Goal: Information Seeking & Learning: Learn about a topic

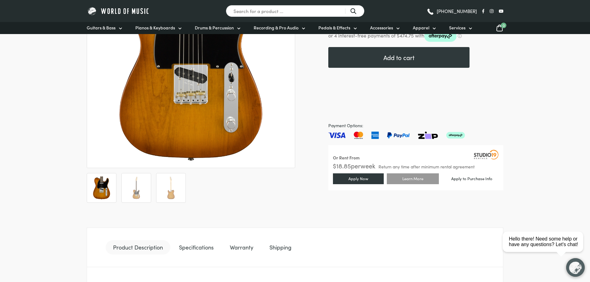
scroll to position [155, 0]
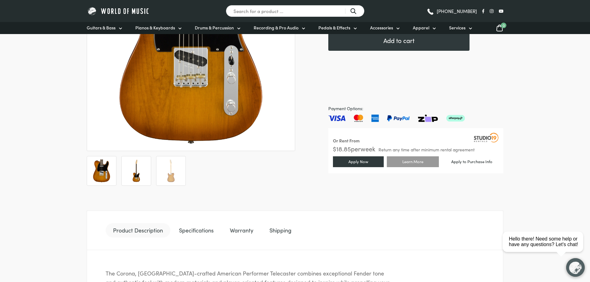
click at [146, 167] on img at bounding box center [136, 171] width 23 height 23
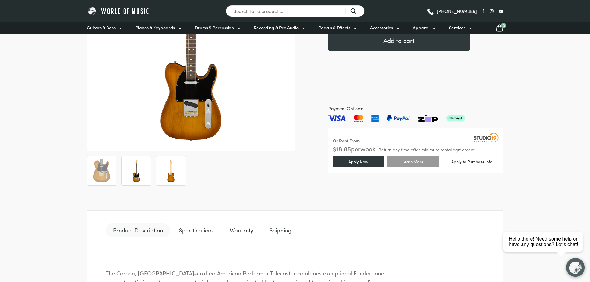
click at [168, 168] on img at bounding box center [171, 171] width 23 height 23
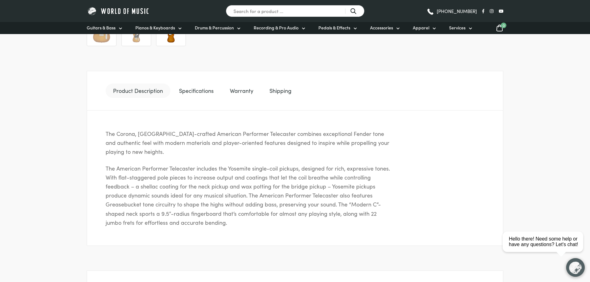
scroll to position [310, 0]
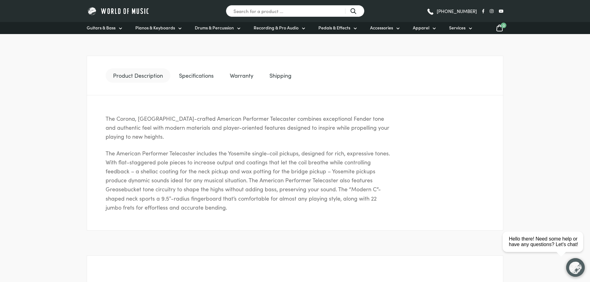
click at [205, 75] on link "Specifications" at bounding box center [197, 75] width 50 height 14
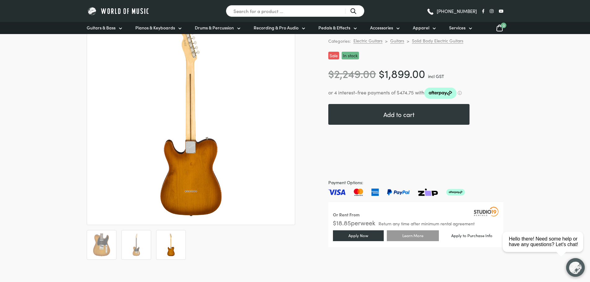
scroll to position [75, 0]
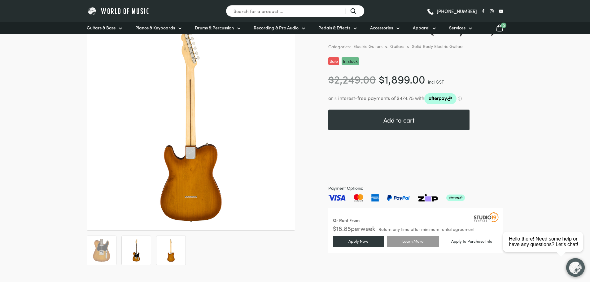
click at [133, 248] on img at bounding box center [136, 250] width 23 height 23
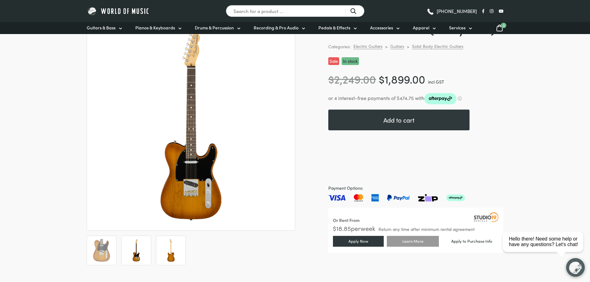
click at [169, 247] on img at bounding box center [171, 250] width 23 height 23
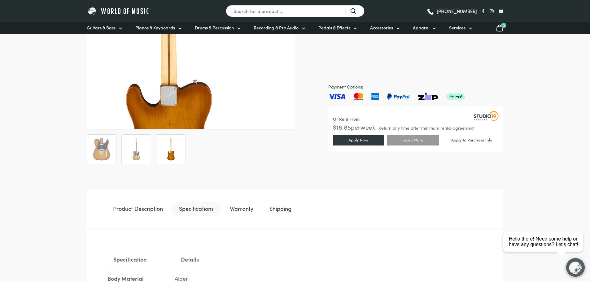
scroll to position [185, 0]
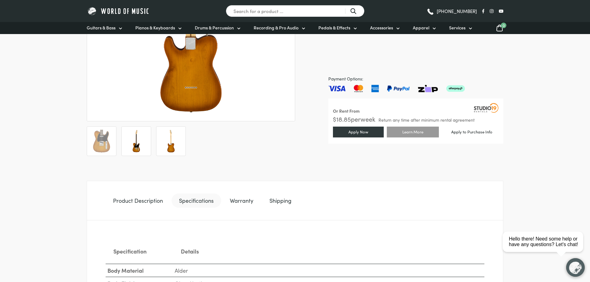
click at [135, 143] on img at bounding box center [136, 141] width 23 height 23
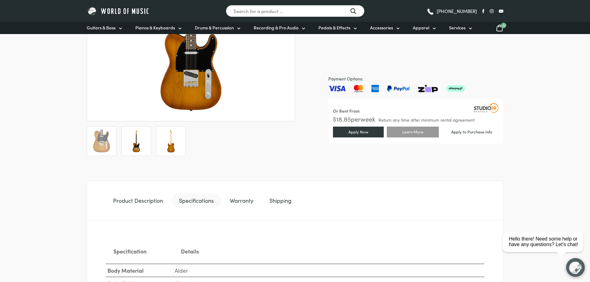
click at [170, 143] on img at bounding box center [171, 141] width 23 height 23
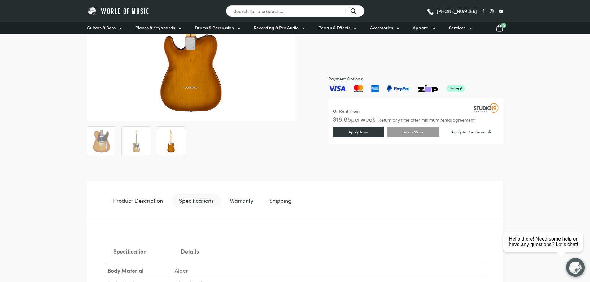
click at [247, 198] on link "Warranty" at bounding box center [241, 201] width 38 height 14
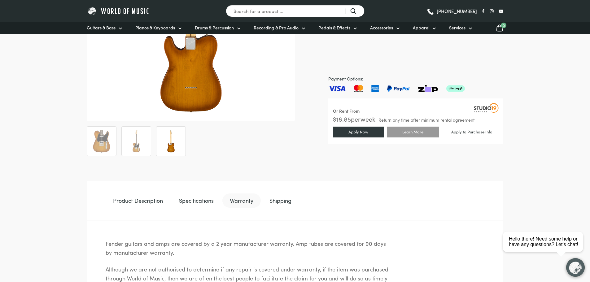
click at [285, 202] on link "Shipping" at bounding box center [280, 201] width 37 height 14
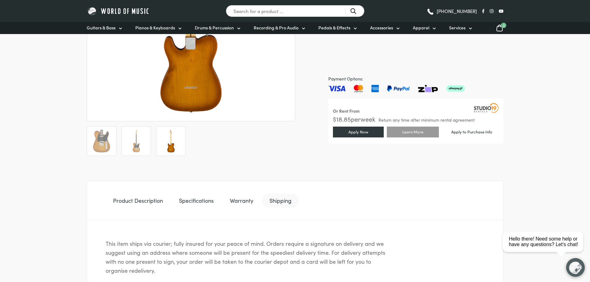
click at [243, 201] on link "Warranty" at bounding box center [241, 201] width 38 height 14
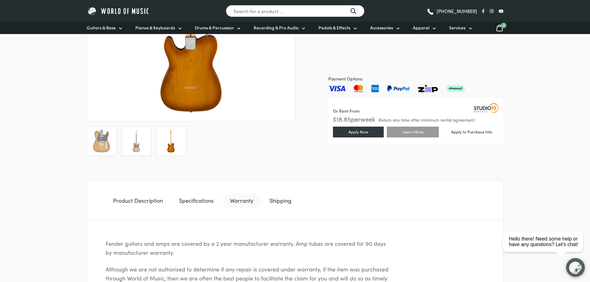
click at [196, 201] on link "Specifications" at bounding box center [197, 201] width 50 height 14
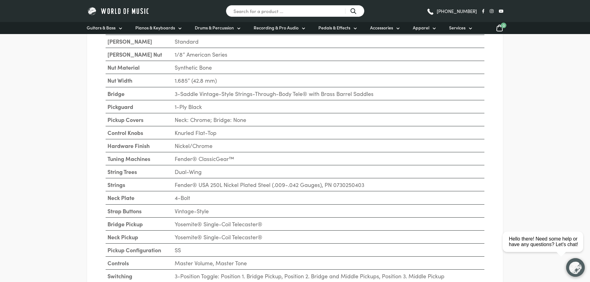
scroll to position [593, 0]
